Goal: Task Accomplishment & Management: Use online tool/utility

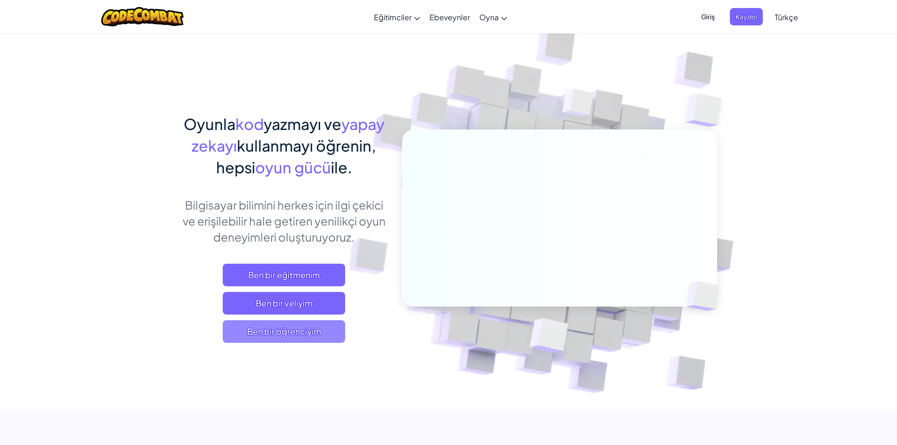
click at [297, 339] on span "Ben bir öğrenciyim" at bounding box center [284, 331] width 122 height 23
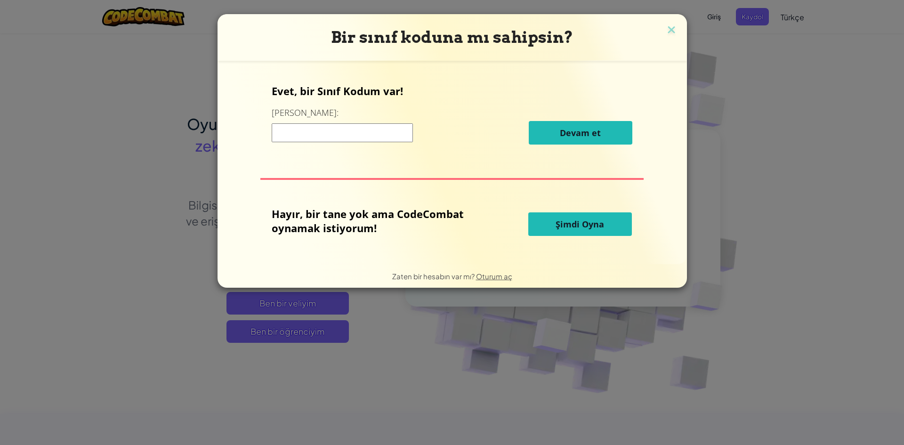
click at [619, 220] on button "Şimdi Oyna" at bounding box center [580, 224] width 104 height 24
click at [522, 212] on div "Hayır, bir tane yok ama CodeCombat oynamak istiyorum!" at bounding box center [400, 224] width 256 height 35
click at [553, 220] on button "Şimdi Oyna" at bounding box center [580, 224] width 104 height 24
click at [606, 223] on button "Şimdi Oyna" at bounding box center [580, 224] width 104 height 24
click at [590, 226] on span "Şimdi Oyna" at bounding box center [580, 223] width 48 height 11
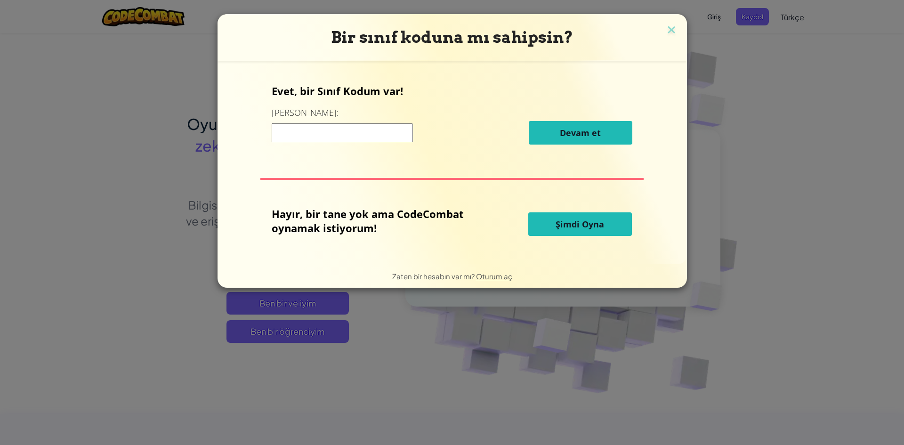
click at [590, 226] on span "Şimdi Oyna" at bounding box center [580, 223] width 48 height 11
click at [290, 219] on p "Hayır, bir tane yok ama CodeCombat oynamak istiyorum!" at bounding box center [376, 221] width 209 height 28
click at [606, 228] on button "Şimdi Oyna" at bounding box center [580, 224] width 104 height 24
click at [579, 220] on span "Şimdi Oyna" at bounding box center [580, 223] width 48 height 11
click at [694, 342] on div "Bir sınıf koduna mı sahipsin? Evet, bir Sınıf Kodum var! Buraya girin: [PERSON_…" at bounding box center [452, 222] width 904 height 445
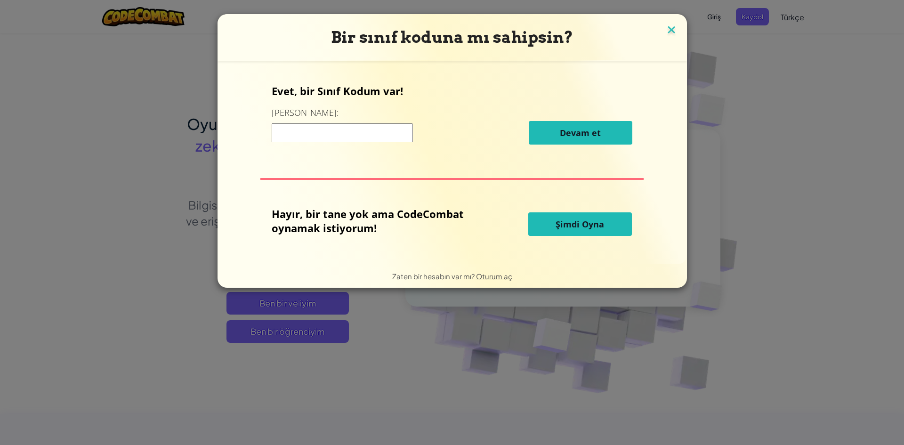
click at [671, 33] on img at bounding box center [671, 31] width 12 height 14
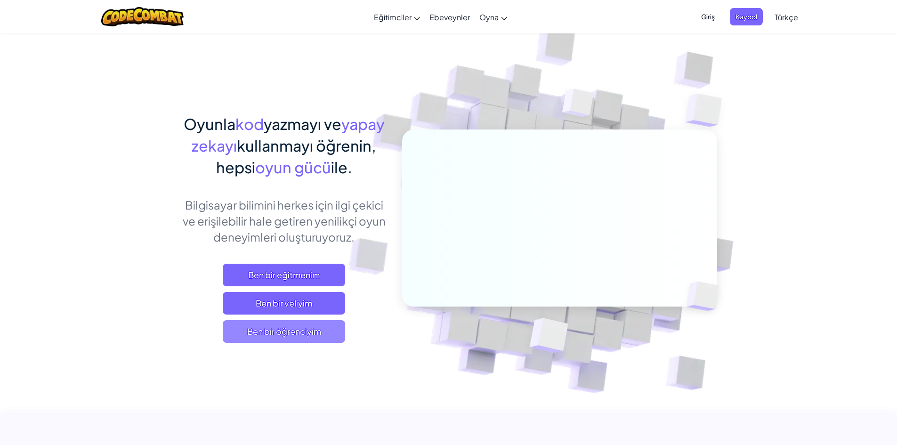
click at [323, 334] on span "Ben bir öğrenciyim" at bounding box center [284, 331] width 122 height 23
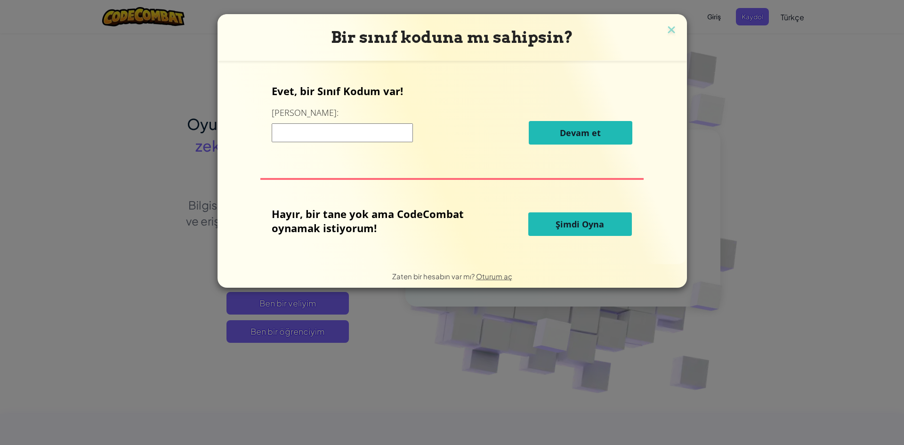
click at [598, 226] on span "Şimdi Oyna" at bounding box center [580, 223] width 48 height 11
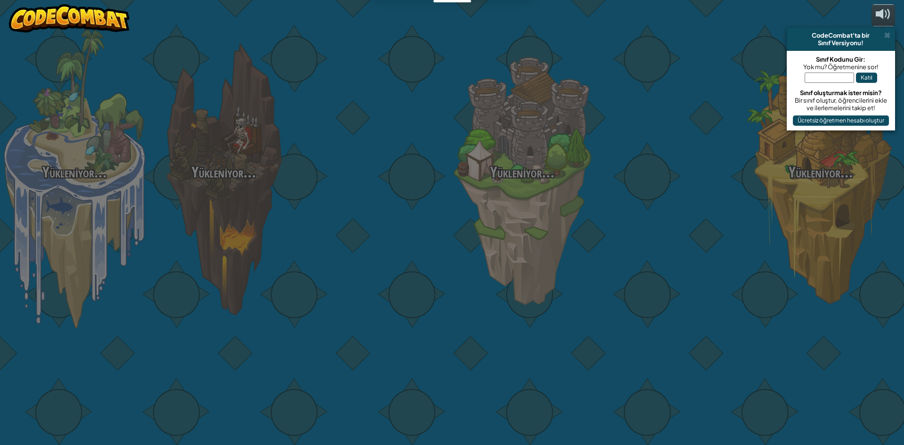
select select "tr"
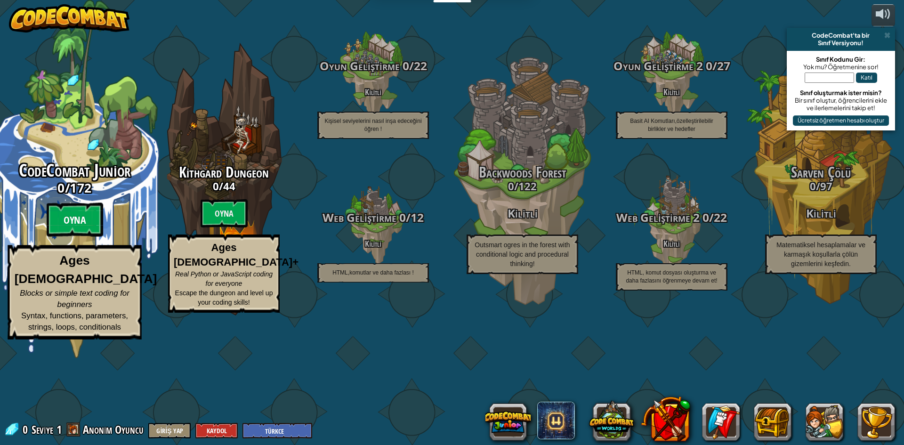
click at [58, 237] on btn "Oyna" at bounding box center [75, 220] width 57 height 34
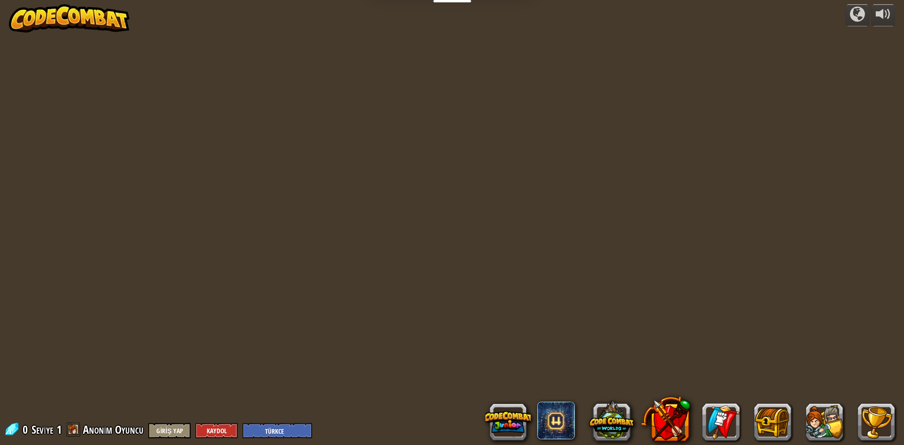
select select "tr"
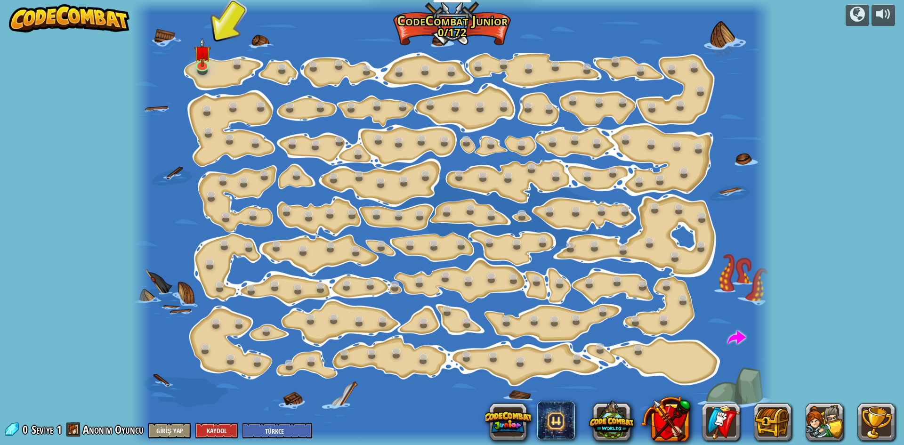
select select "tr"
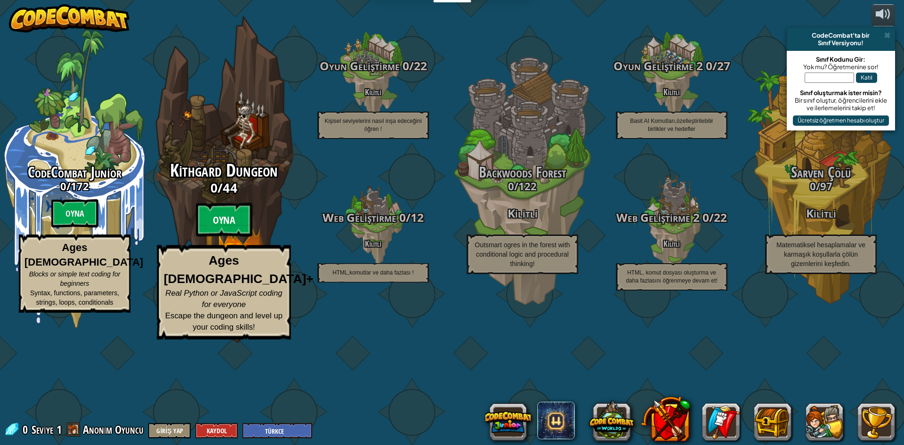
click at [207, 237] on btn "Oyna" at bounding box center [224, 220] width 57 height 34
select select "tr"
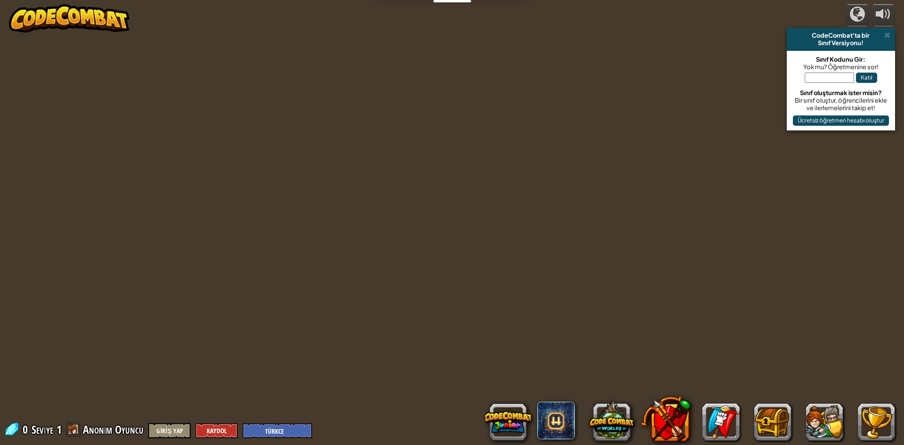
select select "tr"
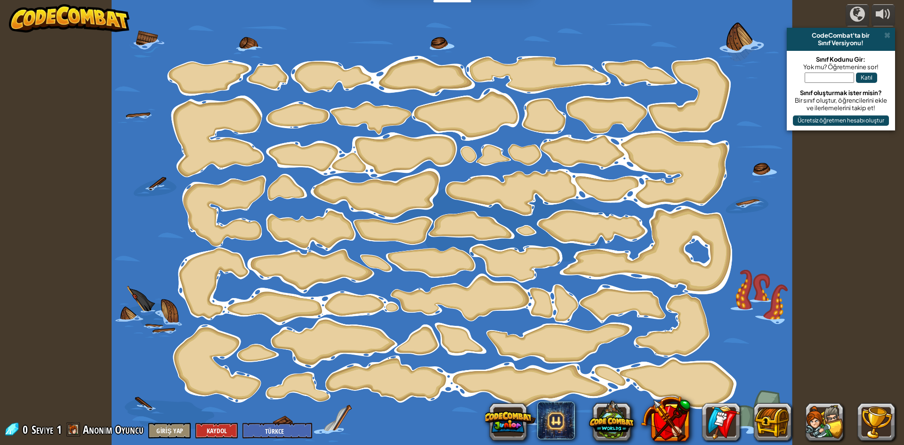
select select "tr"
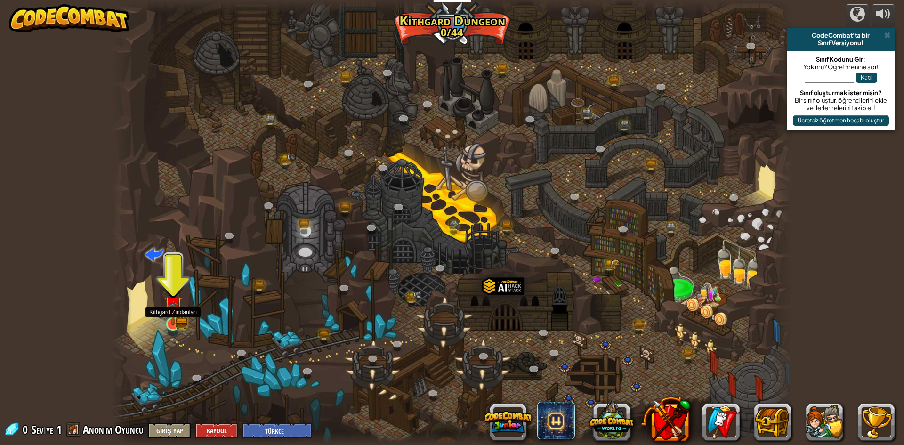
click at [180, 318] on img at bounding box center [173, 305] width 18 height 40
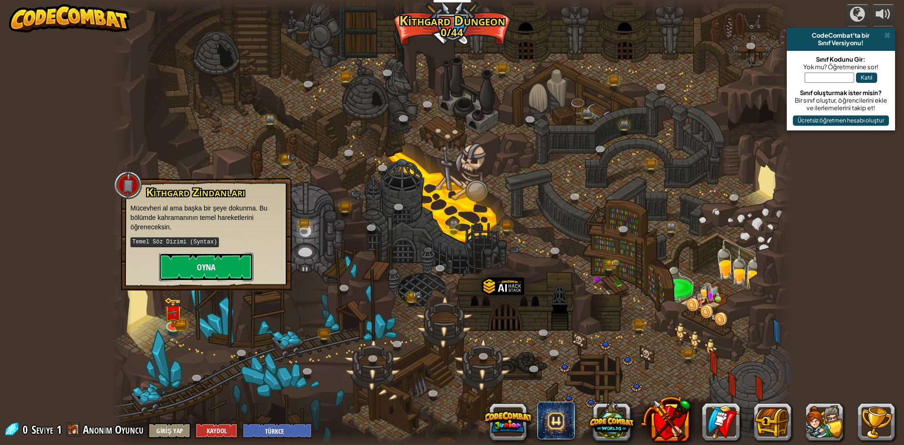
click at [222, 273] on button "Oyna" at bounding box center [206, 267] width 94 height 28
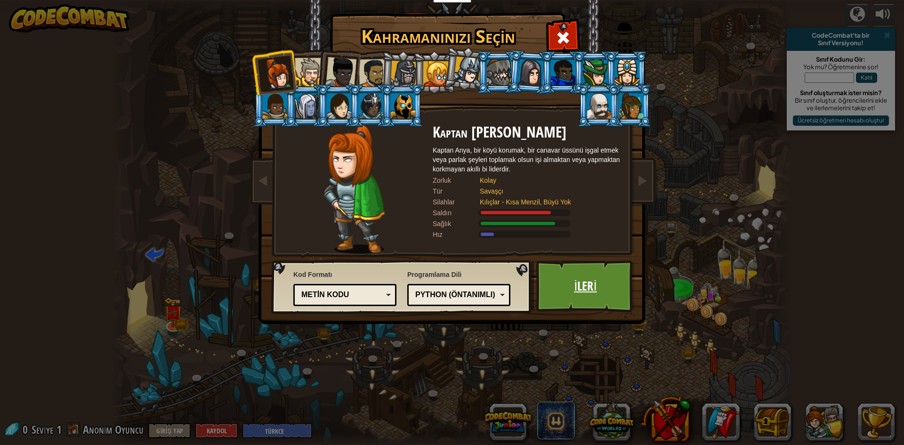
click at [587, 273] on link "İleri" at bounding box center [585, 286] width 98 height 52
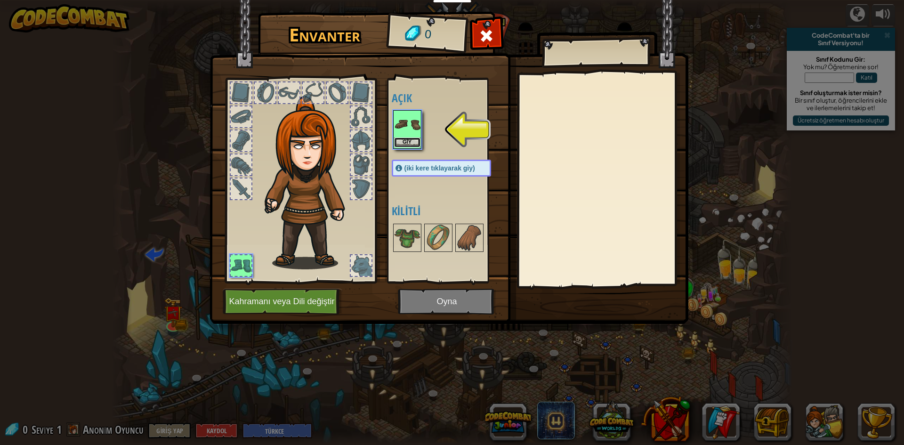
click at [404, 141] on button "Giy" at bounding box center [407, 142] width 26 height 10
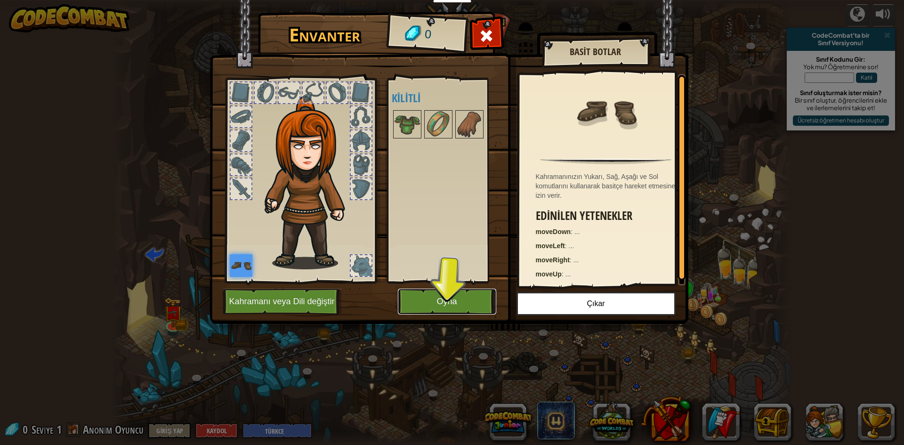
click at [462, 313] on button "Oyna" at bounding box center [447, 302] width 98 height 26
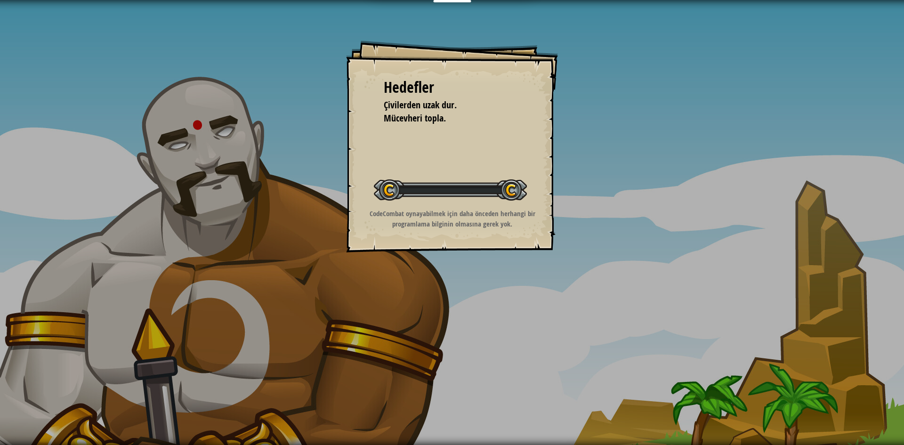
click at [459, 307] on div "Hedefler Çivilerden uzak dur. Mücevheri topla. Seviyeyi Başlat Yüklenemiyor Bu …" at bounding box center [452, 222] width 904 height 445
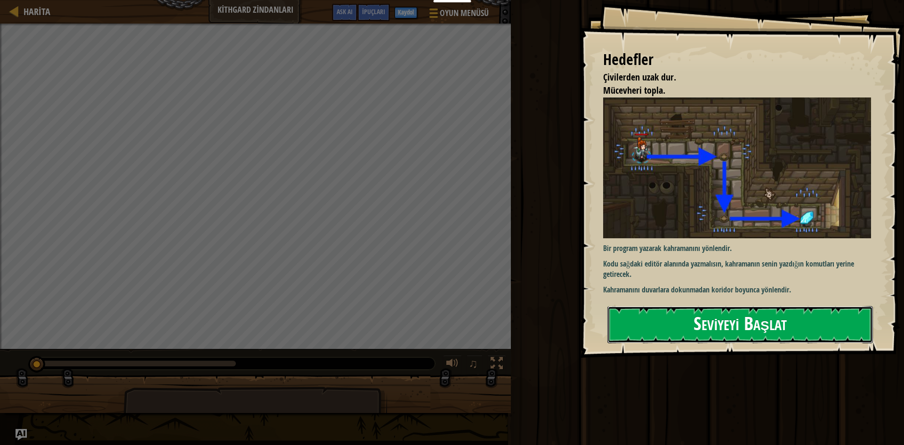
click at [738, 315] on button "Seviyeyi Başlat" at bounding box center [740, 324] width 266 height 37
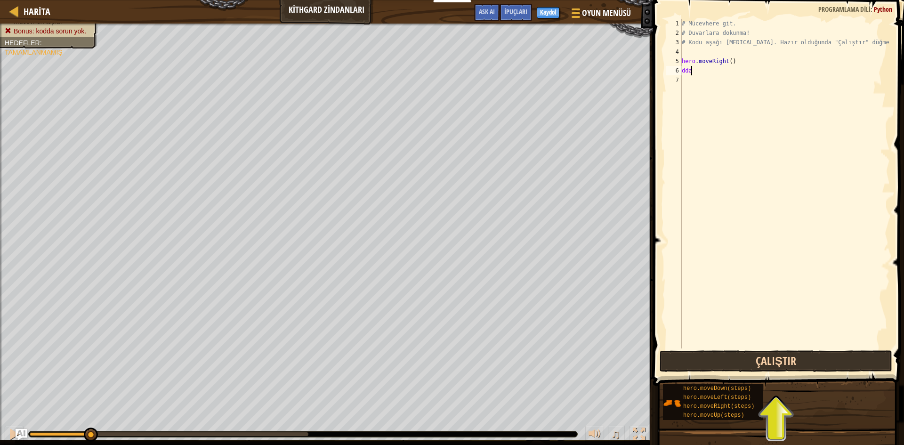
scroll to position [4, 0]
type textarea "d"
click at [804, 363] on button "Çalıştır" at bounding box center [776, 361] width 233 height 22
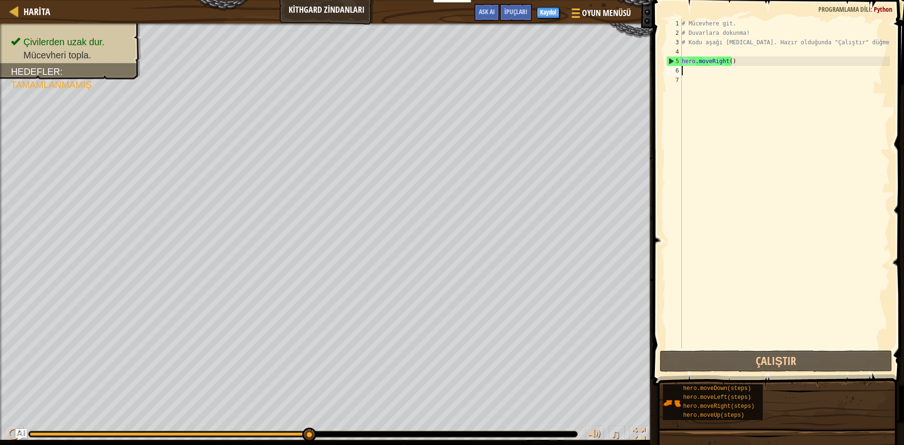
type textarea "h"
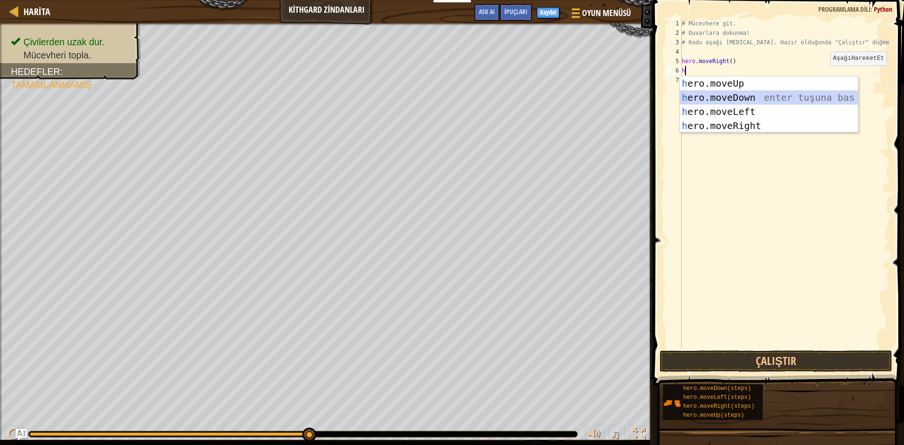
click at [771, 95] on div "h ero.moveUp enter tuşuna bas h ero.moveDown enter tuşuna bas h ero.moveLeft en…" at bounding box center [769, 118] width 178 height 85
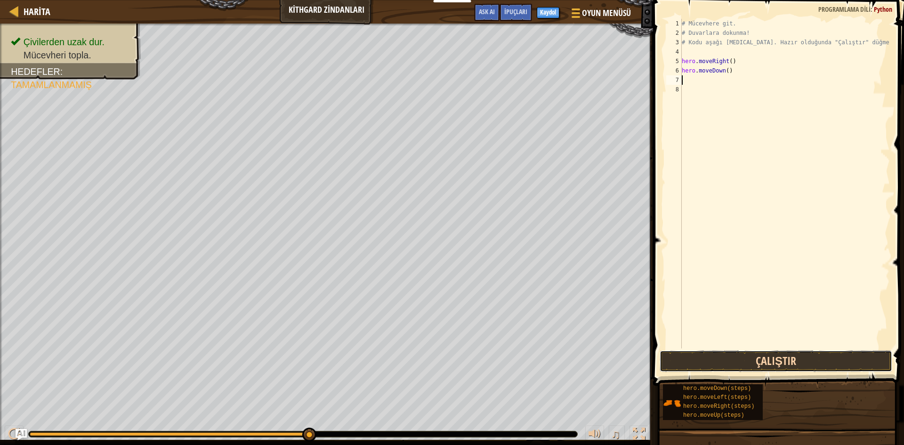
click at [758, 358] on button "Çalıştır" at bounding box center [776, 361] width 233 height 22
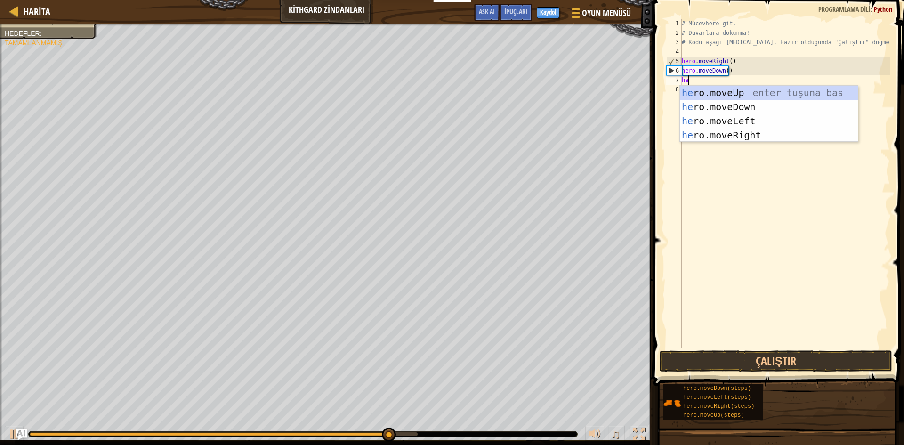
type textarea "her"
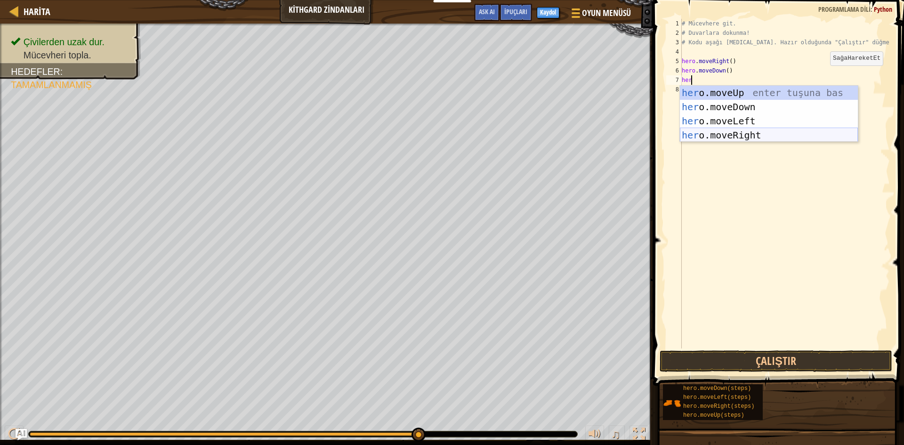
click at [808, 137] on div "her o.moveUp enter tuşuna bas her o.moveDown enter tuşuna bas her o.moveLeft en…" at bounding box center [769, 128] width 178 height 85
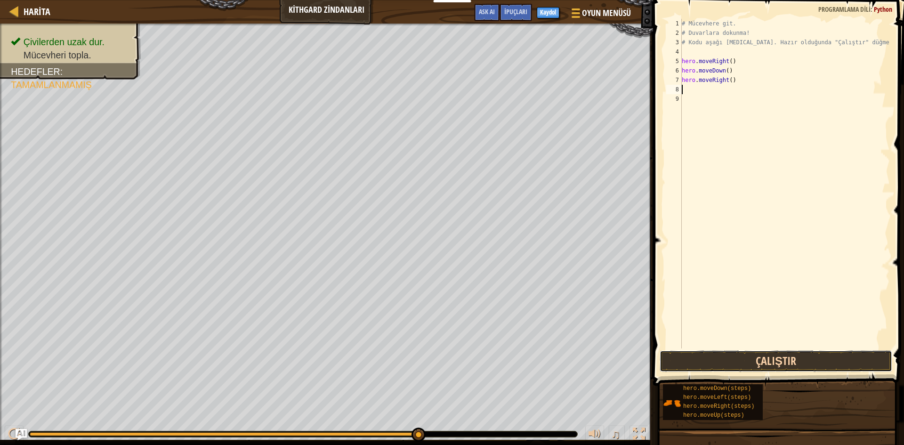
click at [758, 352] on button "Çalıştır" at bounding box center [776, 361] width 233 height 22
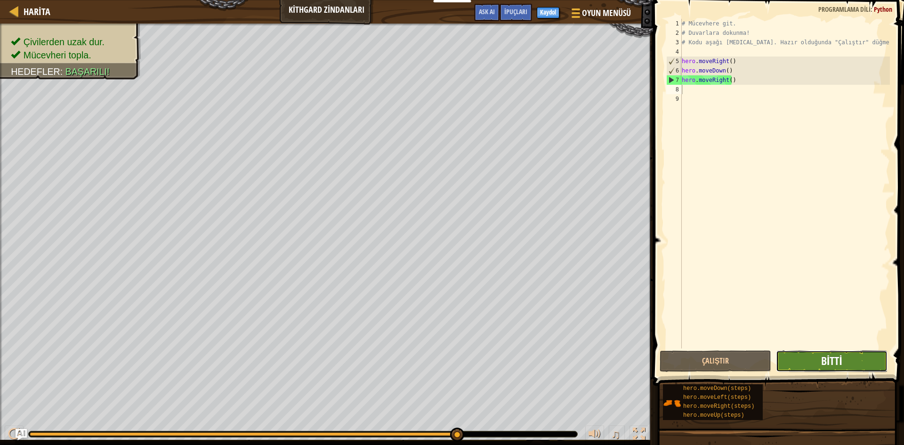
click at [836, 360] on span "Bitti" at bounding box center [831, 360] width 21 height 15
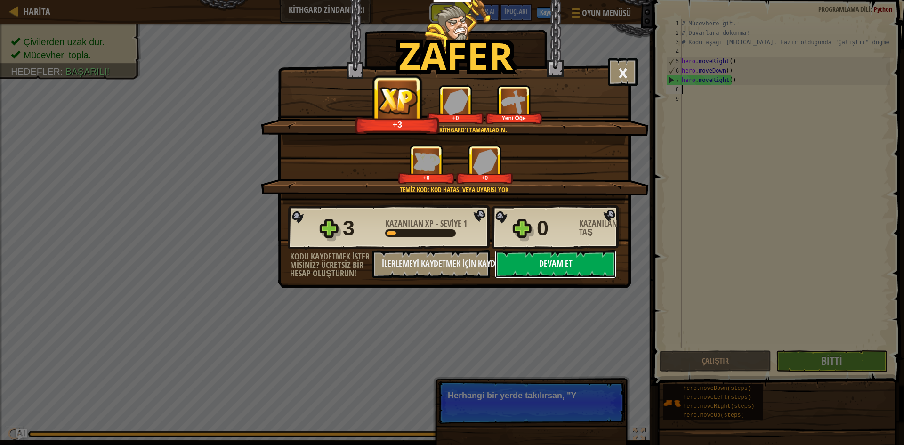
click at [579, 259] on button "Devam et" at bounding box center [555, 264] width 121 height 28
select select "tr"
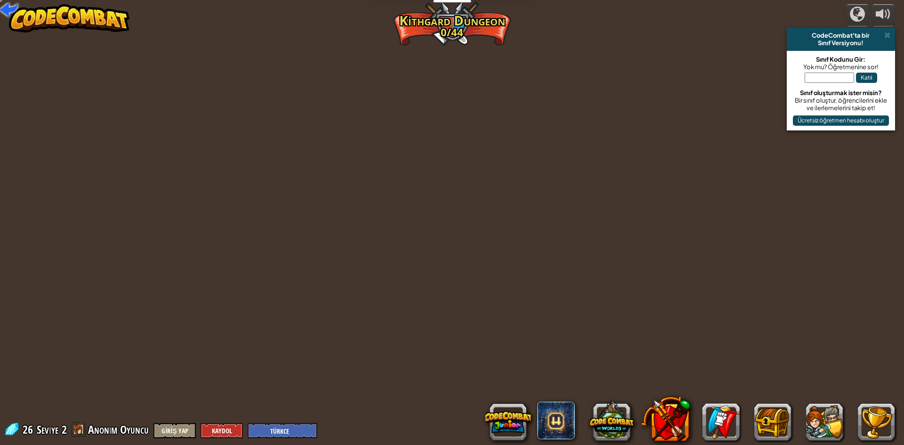
select select "tr"
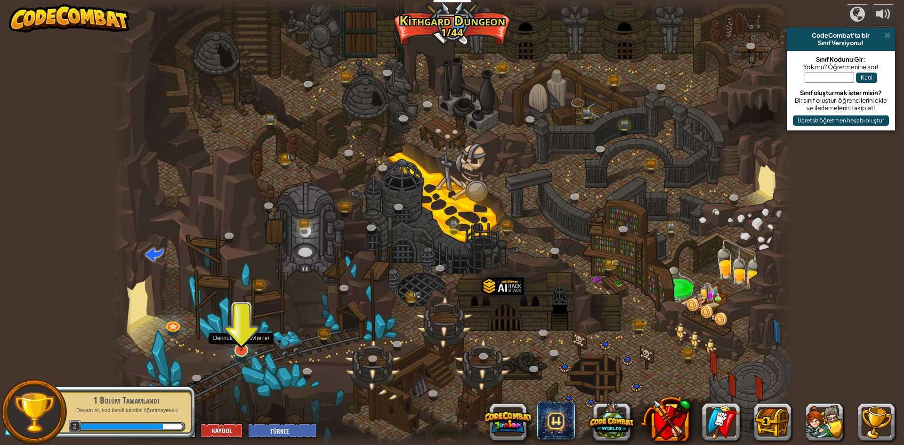
click at [240, 350] on img at bounding box center [241, 330] width 18 height 42
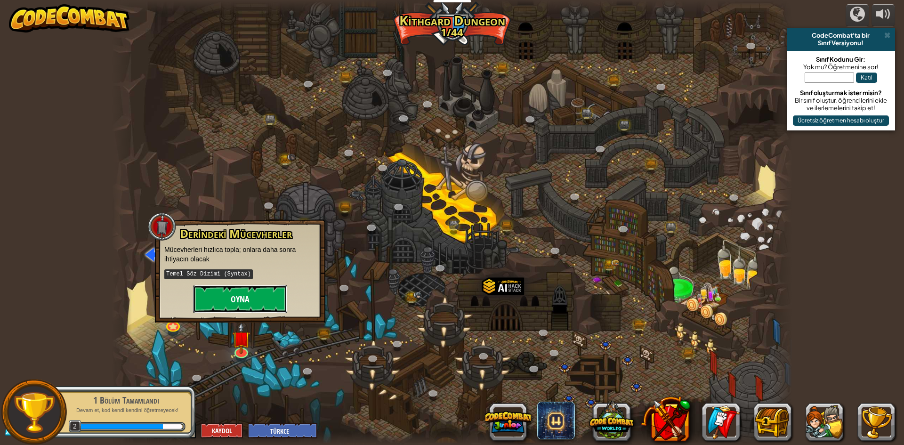
click at [236, 304] on button "Oyna" at bounding box center [240, 299] width 94 height 28
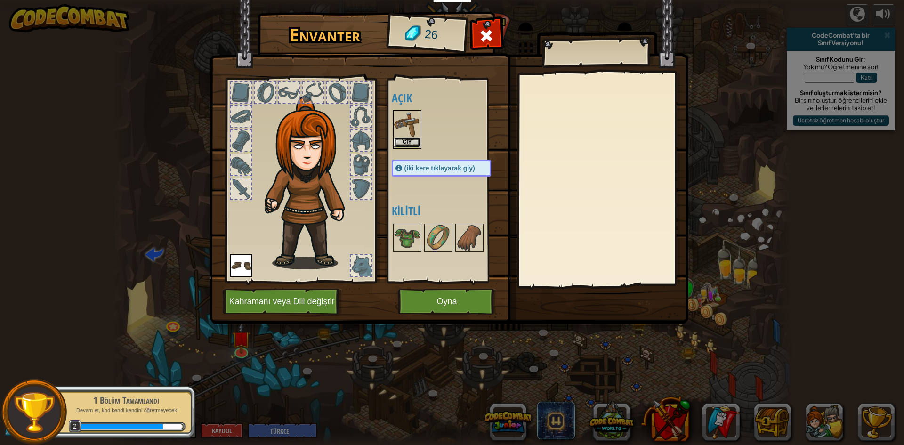
click at [412, 138] on button "Giy" at bounding box center [407, 142] width 26 height 10
click at [413, 224] on div at bounding box center [407, 238] width 28 height 28
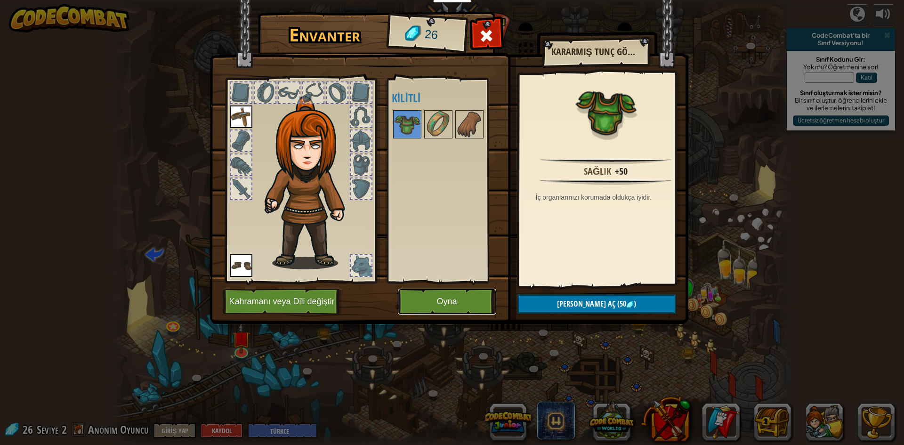
click at [452, 298] on button "Oyna" at bounding box center [447, 302] width 98 height 26
click at [444, 290] on button "Oyna" at bounding box center [447, 302] width 98 height 26
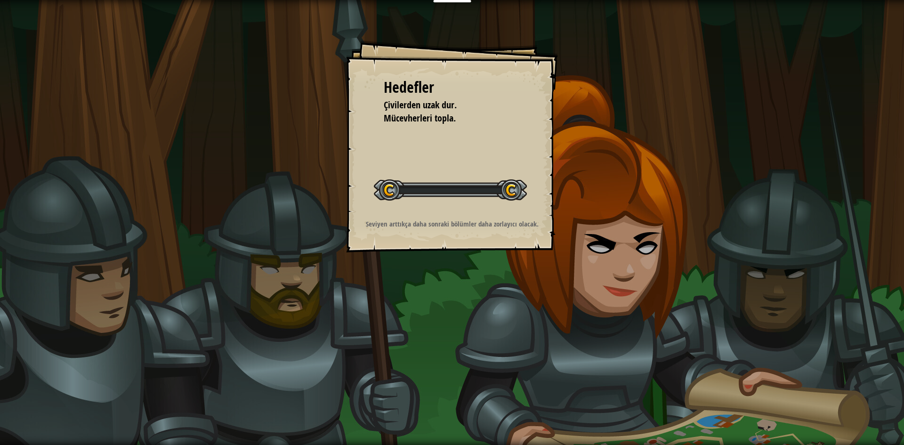
click at [444, 290] on div "Hedefler Çivilerden uzak dur. Mücevherleri topla. Seviyeyi Başlat Yüklenemiyor …" at bounding box center [452, 222] width 904 height 445
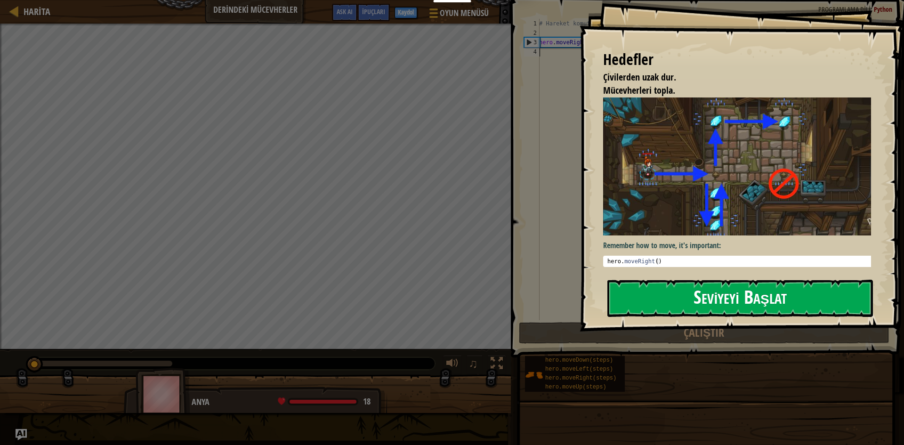
click at [693, 287] on button "Seviyeyi Başlat" at bounding box center [740, 298] width 266 height 37
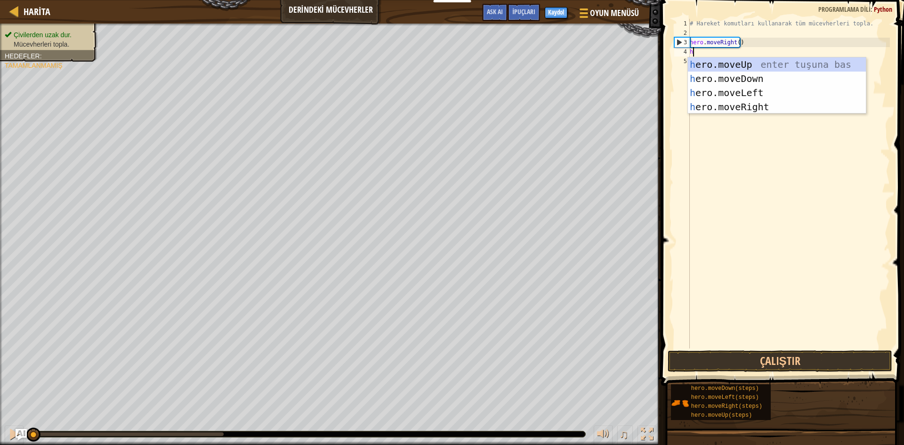
scroll to position [4, 0]
type textarea "he"
click at [788, 89] on div "he ro.moveUp enter tuşuna bas he ro.moveDown enter tuşuna bas he ro.moveLeft en…" at bounding box center [777, 99] width 178 height 85
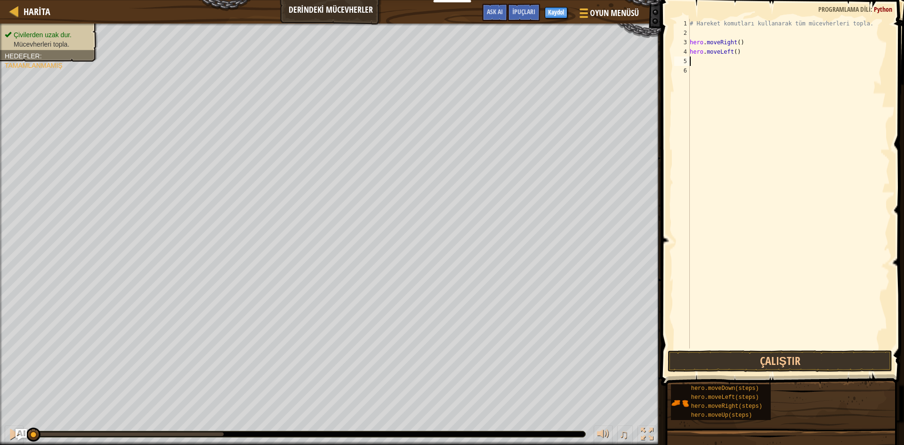
click at [737, 50] on div "# Hareket komutları kullanarak tüm mücevherleri topla. hero . moveRight ( ) her…" at bounding box center [789, 193] width 202 height 348
click at [723, 52] on div "# Hareket komutları kullanarak tüm mücevherleri topla. hero . moveRight ( ) her…" at bounding box center [789, 193] width 202 height 348
click at [727, 52] on div "# Hareket komutları kullanarak tüm mücevherleri topla. hero . moveRight ( ) her…" at bounding box center [789, 193] width 202 height 348
click at [729, 50] on div "# Hareket komutları kullanarak tüm mücevherleri topla. hero . moveRight ( ) her…" at bounding box center [789, 193] width 202 height 348
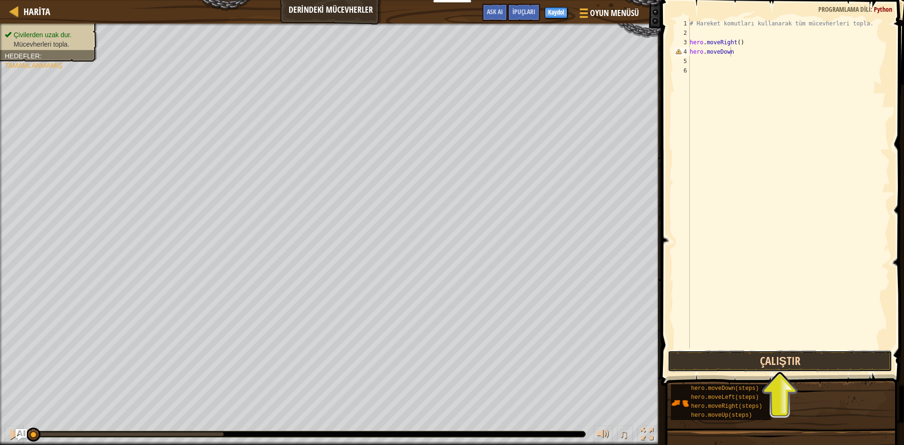
click at [747, 357] on button "Çalıştır" at bounding box center [780, 361] width 225 height 22
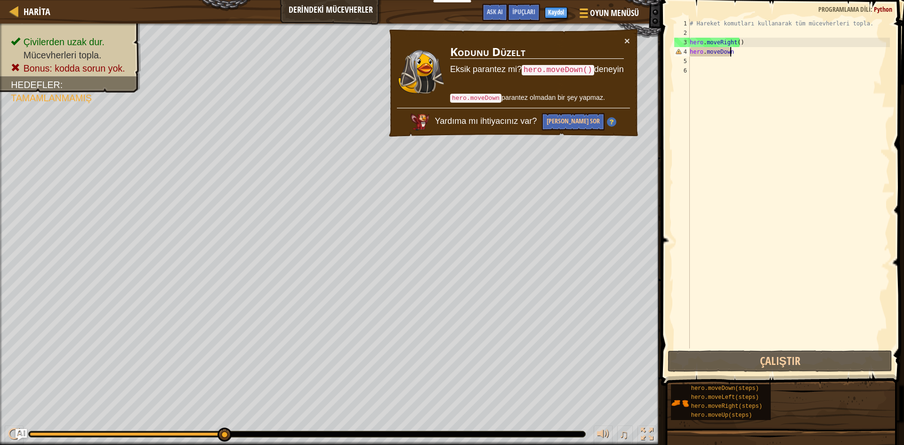
scroll to position [4, 3]
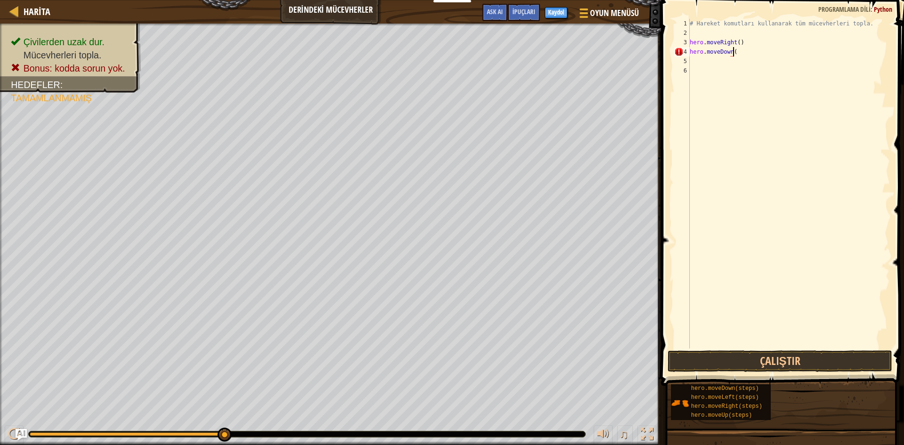
type textarea "hero.moveDown()"
click at [789, 348] on span at bounding box center [783, 179] width 250 height 413
click at [786, 369] on button "Çalıştır" at bounding box center [780, 361] width 225 height 22
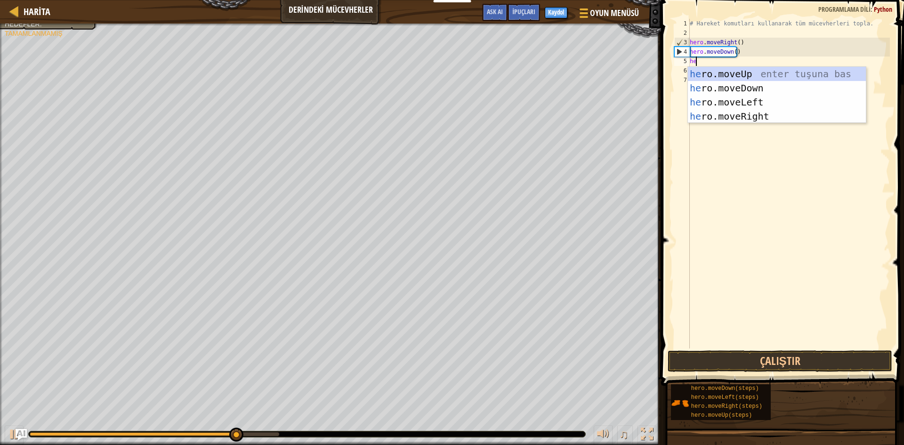
type textarea "her"
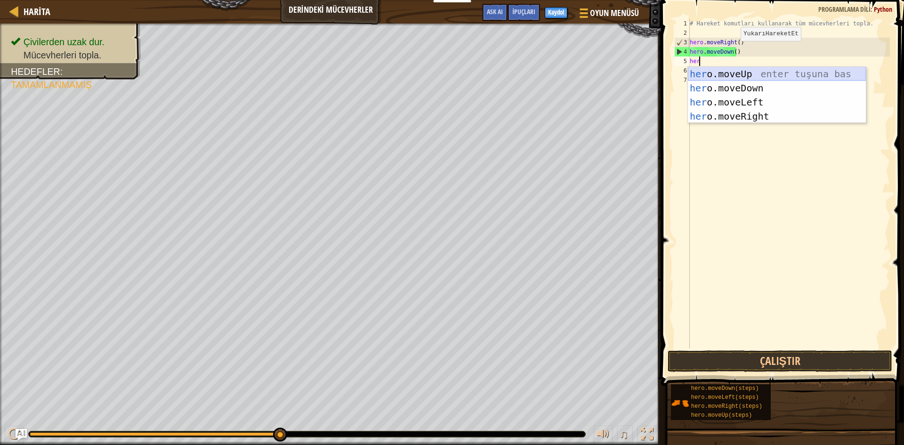
click at [753, 73] on div "her o.moveUp enter tuşuna bas her o.moveDown enter tuşuna bas her o.moveLeft en…" at bounding box center [777, 109] width 178 height 85
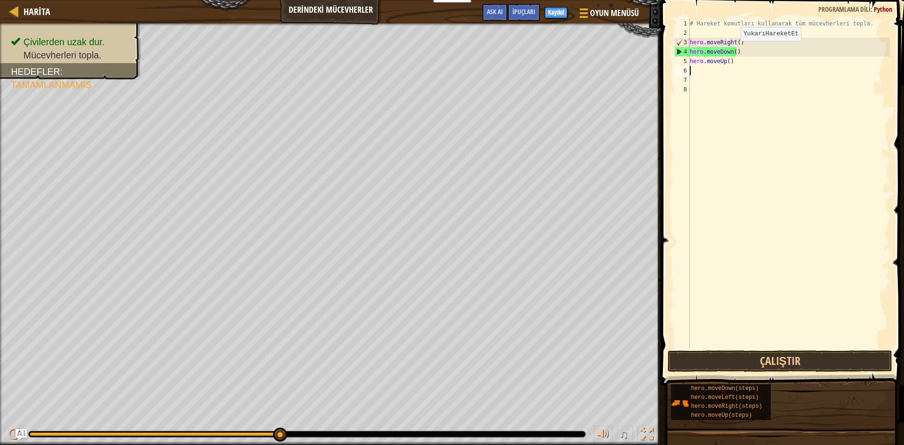
scroll to position [4, 0]
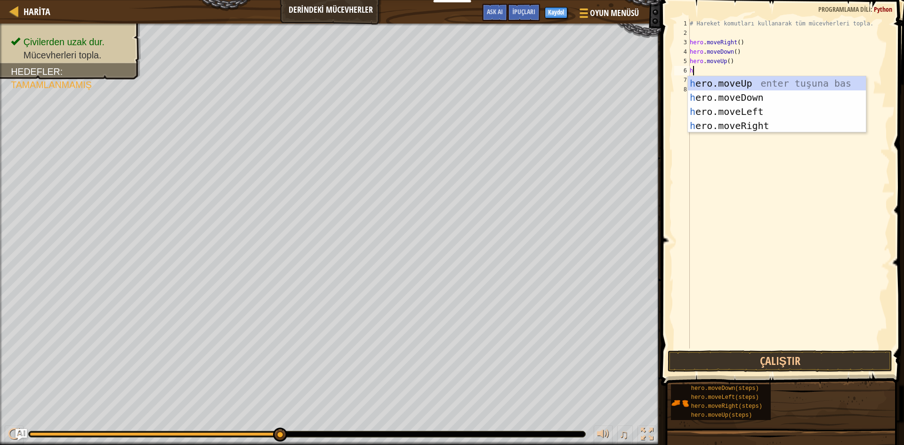
type textarea "he"
click at [755, 81] on div "he ro.moveUp enter tuşuna bas he ro.moveDown enter tuşuna bas he ro.moveLeft en…" at bounding box center [777, 118] width 178 height 85
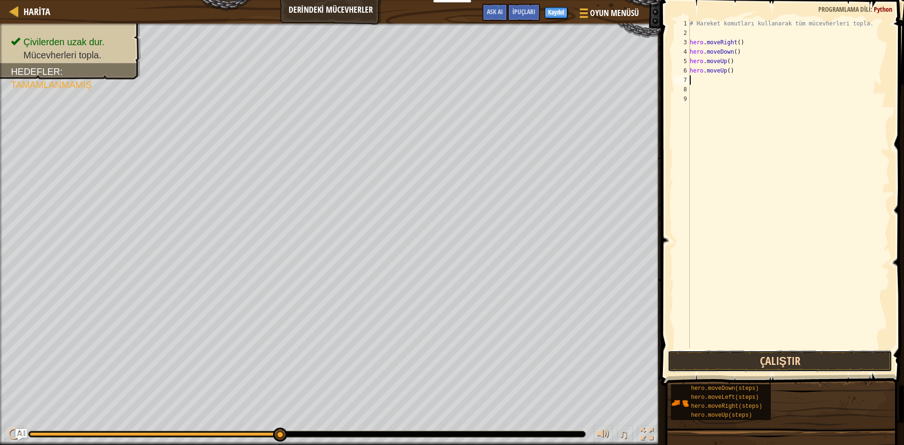
click at [809, 365] on button "Çalıştır" at bounding box center [780, 361] width 225 height 22
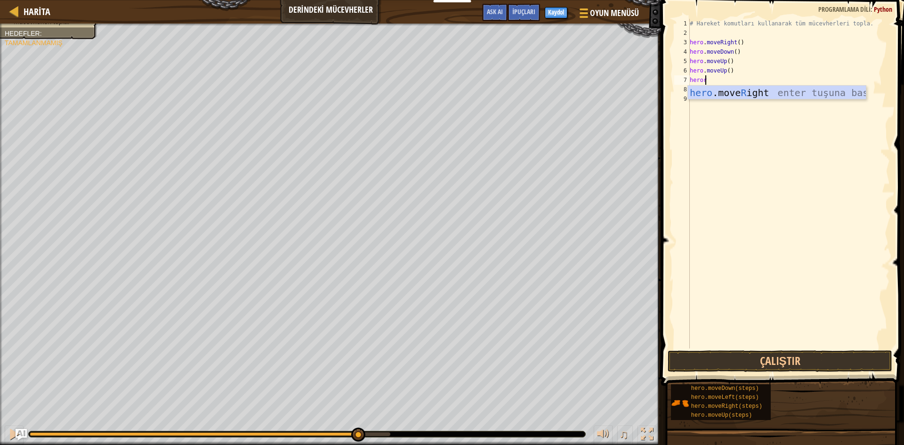
scroll to position [4, 1]
type textarea "heror"
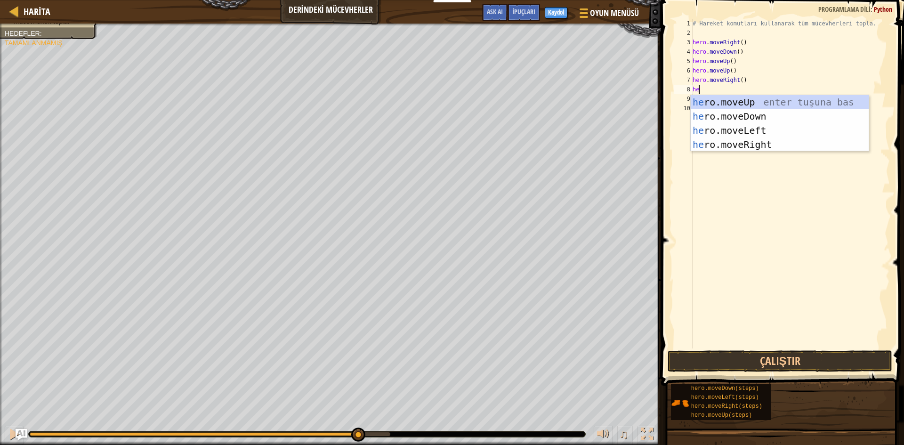
scroll to position [4, 0]
type textarea "herd"
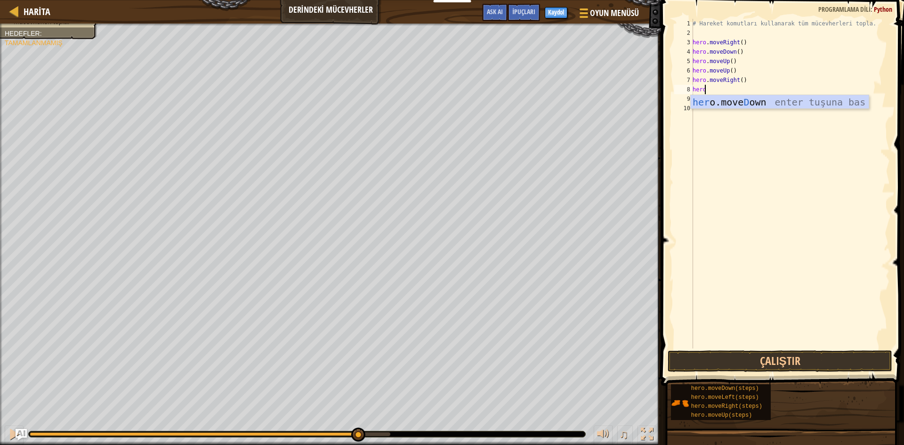
scroll to position [4, 0]
click at [835, 361] on button "Çalıştır" at bounding box center [780, 361] width 225 height 22
